Goal: Information Seeking & Learning: Compare options

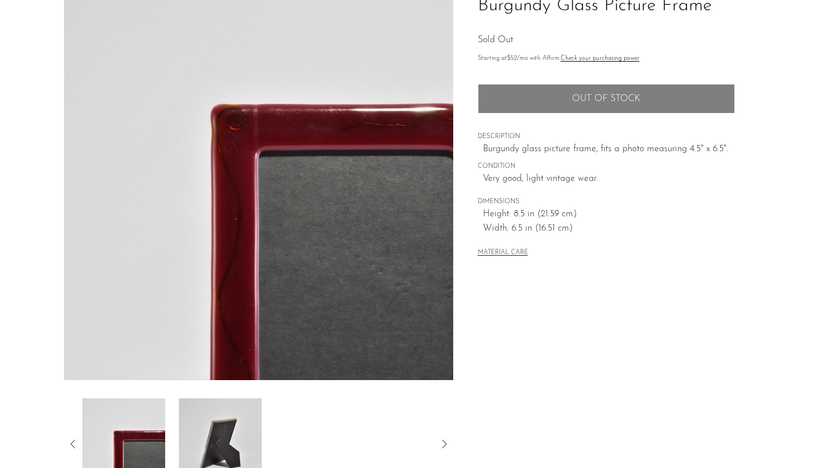
scroll to position [101, 0]
click at [110, 444] on img at bounding box center [123, 443] width 83 height 91
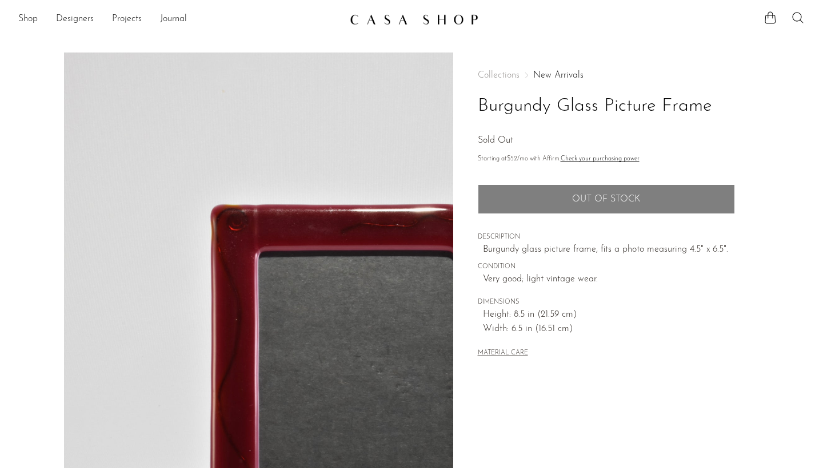
scroll to position [0, 0]
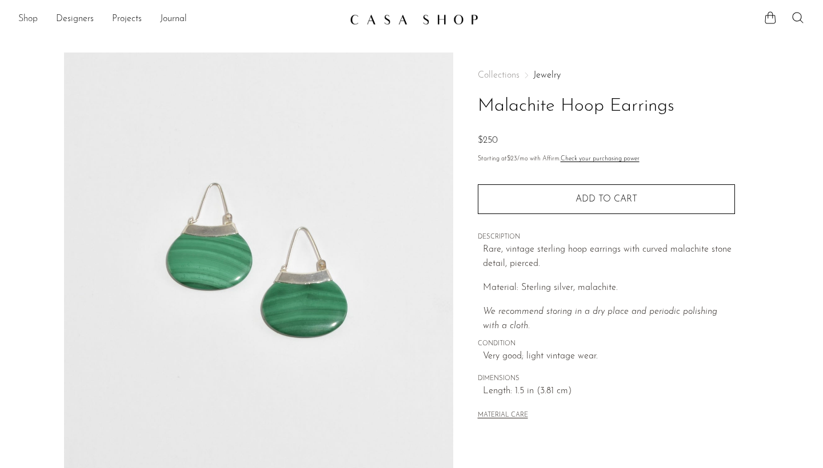
click at [29, 20] on link "Shop" at bounding box center [27, 19] width 19 height 15
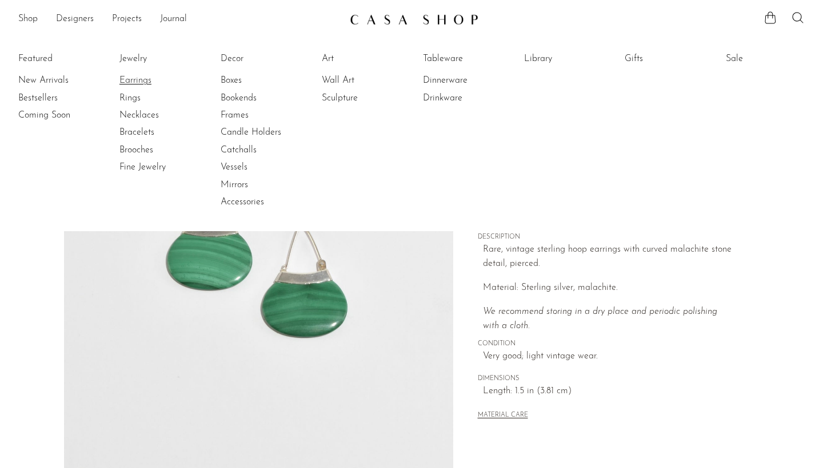
click at [137, 81] on link "Earrings" at bounding box center [162, 80] width 86 height 13
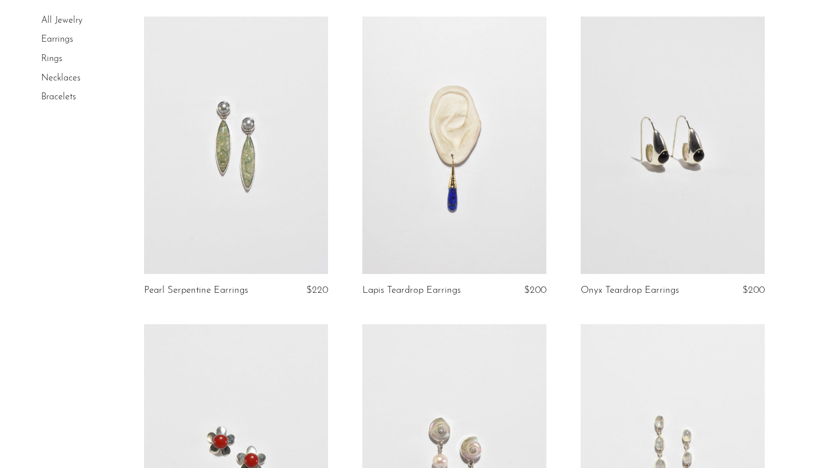
scroll to position [999, 0]
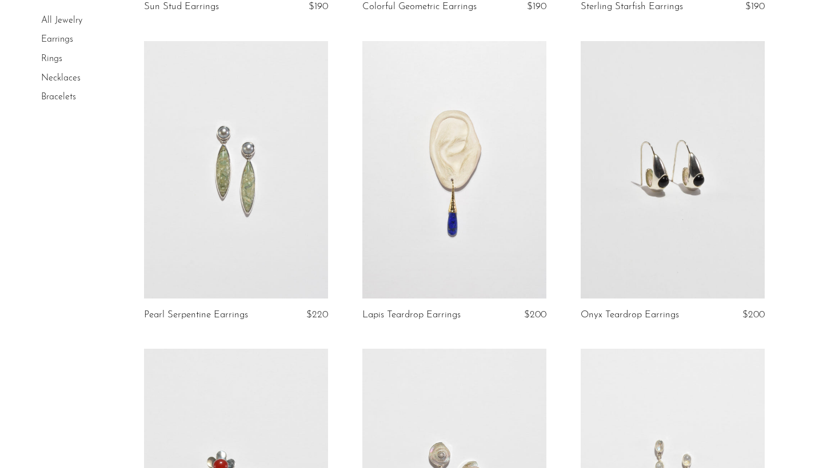
click at [603, 251] on link at bounding box center [672, 170] width 184 height 258
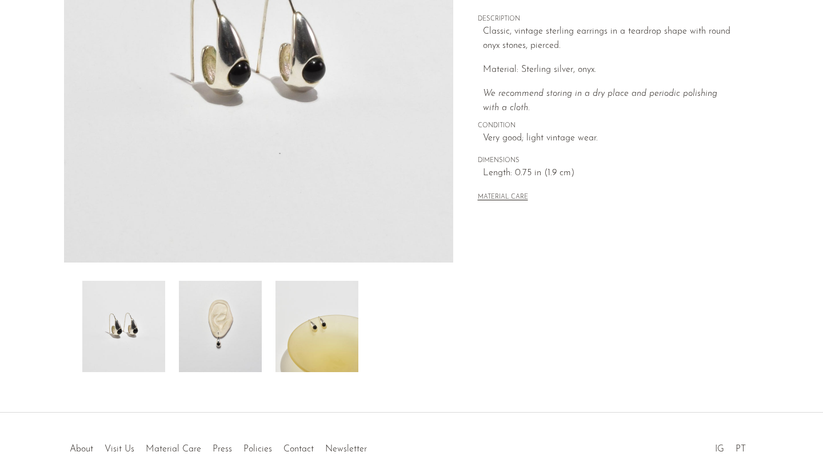
scroll to position [232, 0]
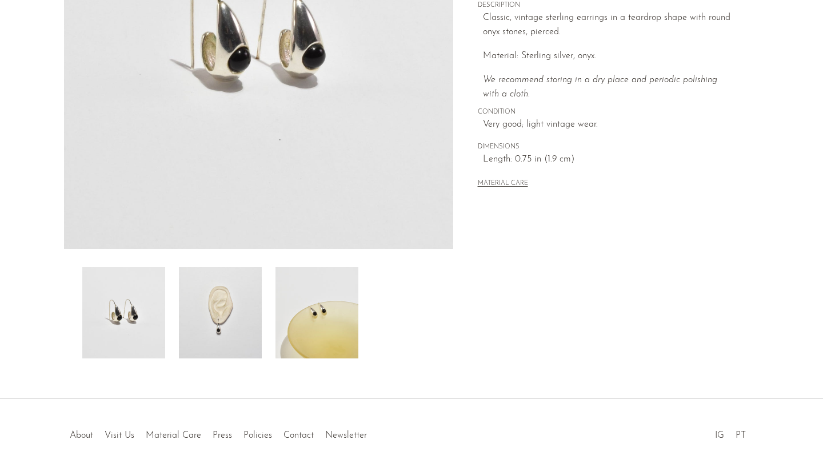
click at [228, 322] on img at bounding box center [220, 312] width 83 height 91
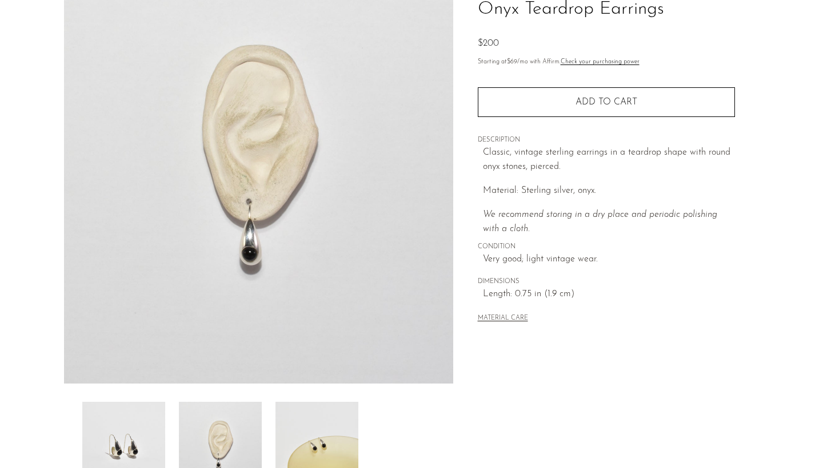
scroll to position [97, 0]
click at [115, 451] on img at bounding box center [123, 448] width 83 height 91
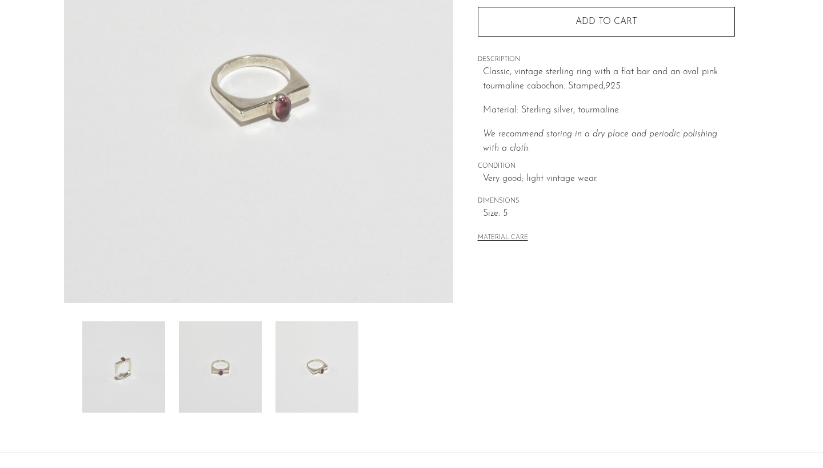
scroll to position [179, 0]
click at [288, 357] on img at bounding box center [316, 366] width 83 height 91
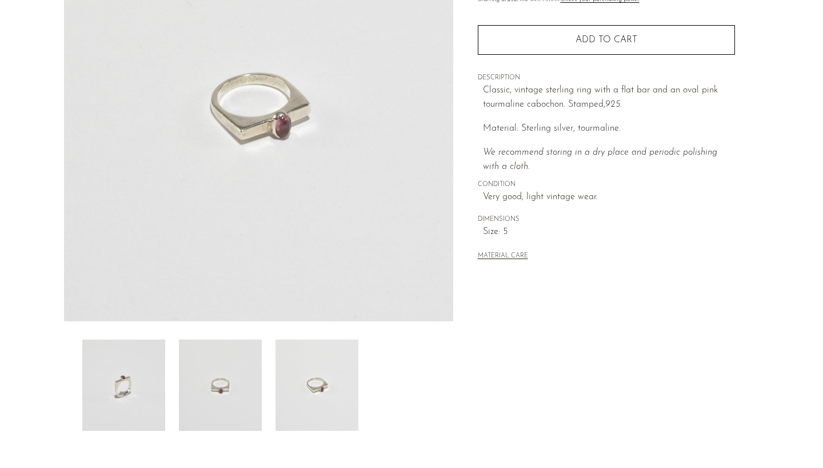
scroll to position [173, 0]
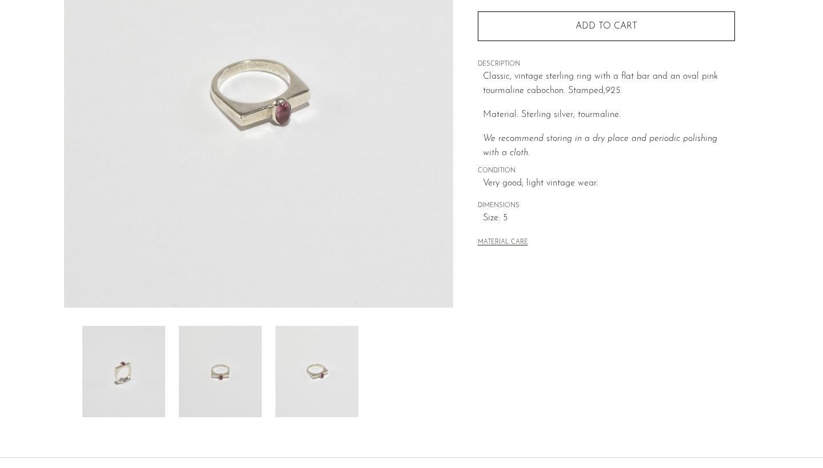
click at [126, 376] on img at bounding box center [123, 371] width 83 height 91
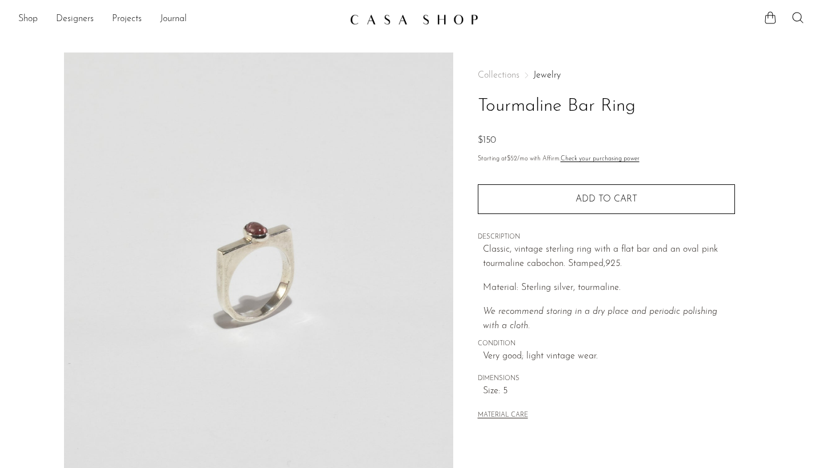
scroll to position [6, 0]
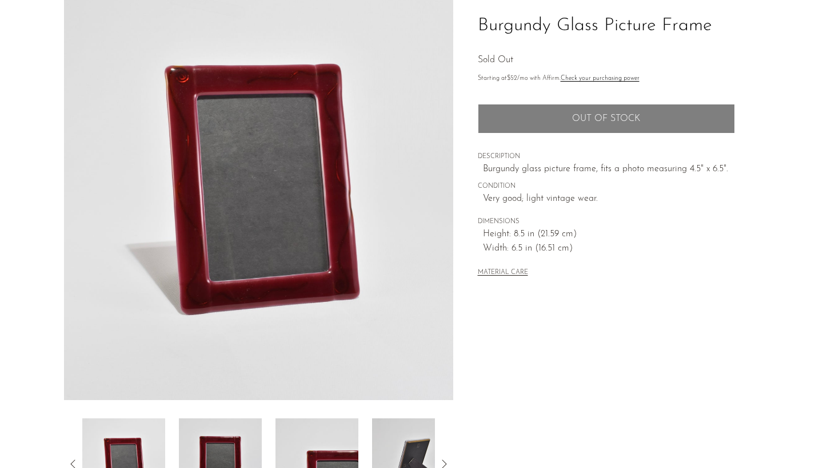
scroll to position [75, 0]
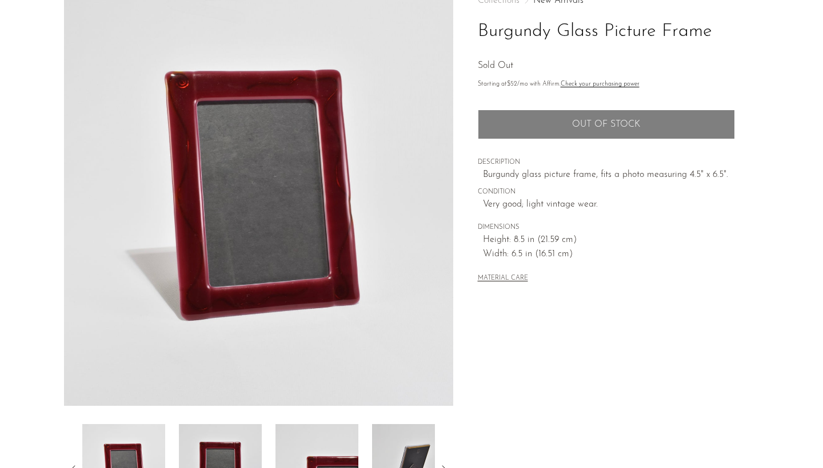
click at [222, 438] on img at bounding box center [220, 469] width 83 height 91
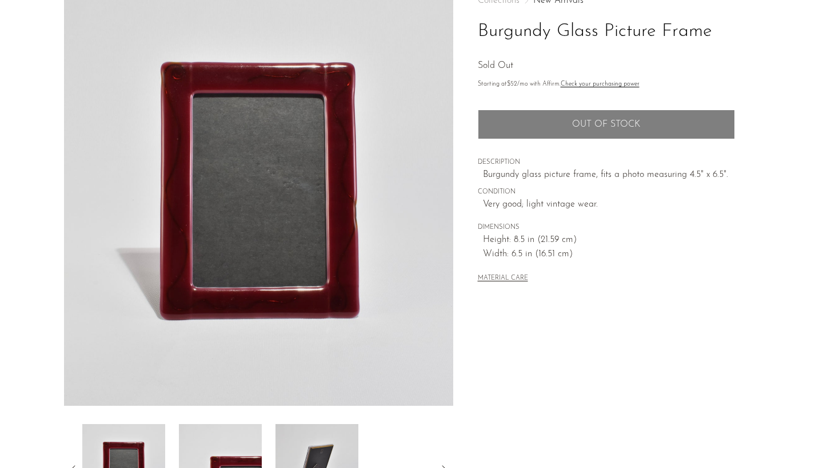
click at [234, 444] on img at bounding box center [220, 469] width 83 height 91
